Goal: Task Accomplishment & Management: Manage account settings

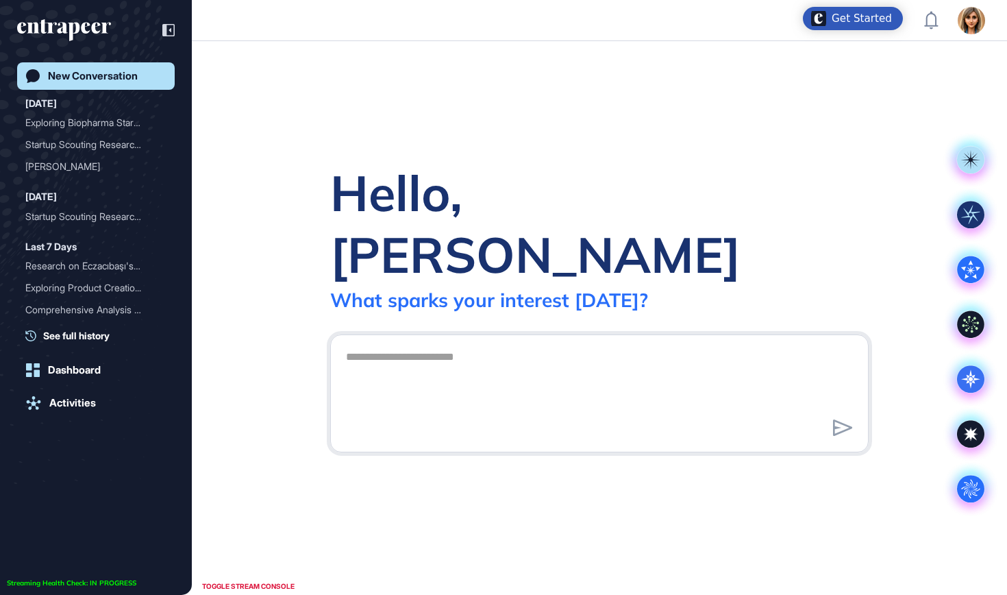
scroll to position [1, 1]
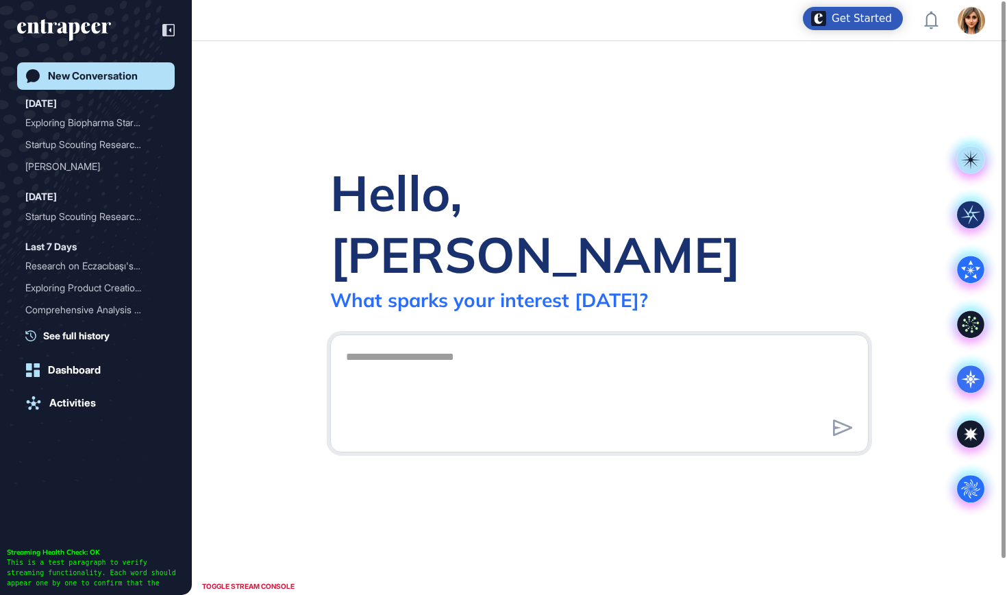
click at [930, 30] on div "Admin Dashboard Dashboard Profile My Content Request More Data" at bounding box center [954, 20] width 61 height 27
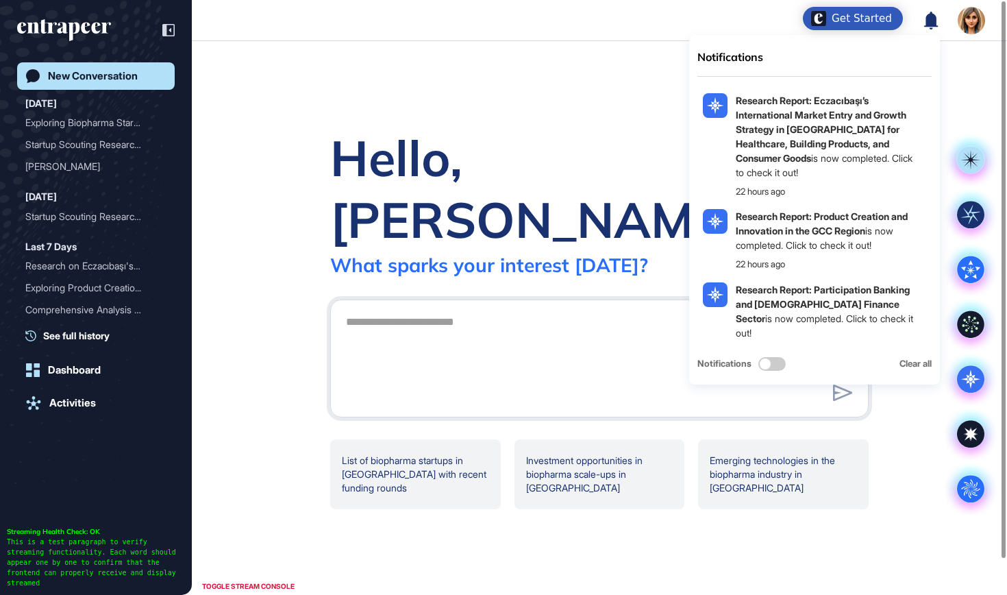
click at [931, 24] on icon at bounding box center [931, 20] width 14 height 18
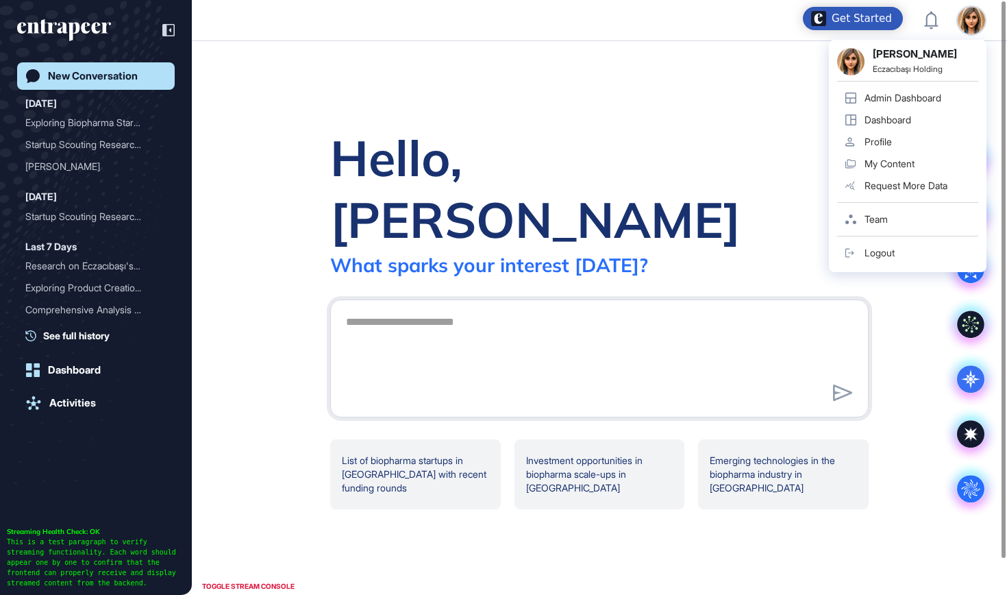
click at [971, 40] on div "[PERSON_NAME] Holding Admin Dashboard Dashboard Profile My Content Request More…" at bounding box center [908, 156] width 158 height 232
click at [936, 84] on div "[PERSON_NAME] Holding Admin Dashboard Dashboard Profile My Content Request More…" at bounding box center [908, 156] width 158 height 232
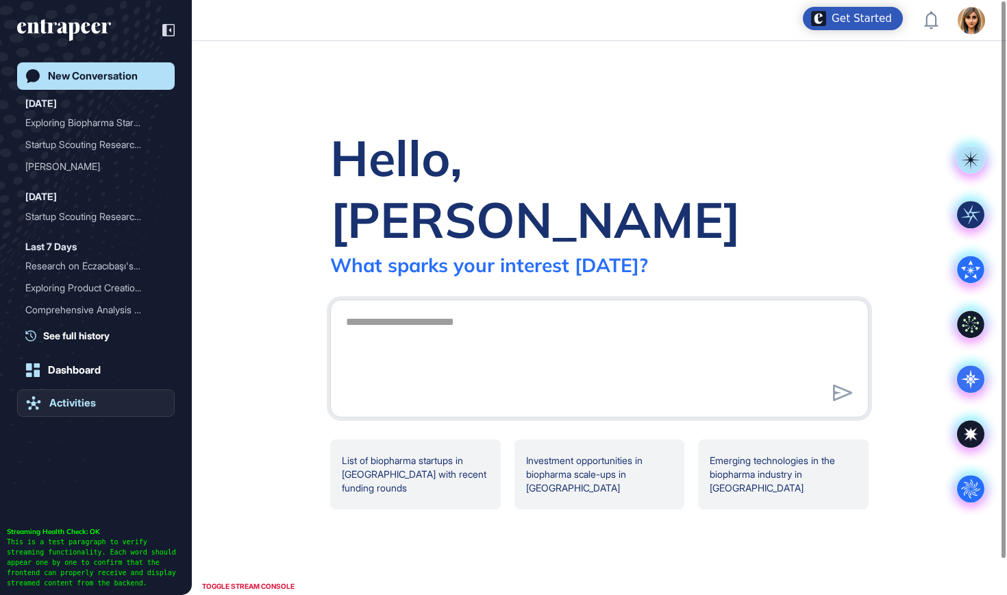
click at [83, 389] on link "Activities" at bounding box center [96, 402] width 158 height 27
